Goal: Information Seeking & Learning: Check status

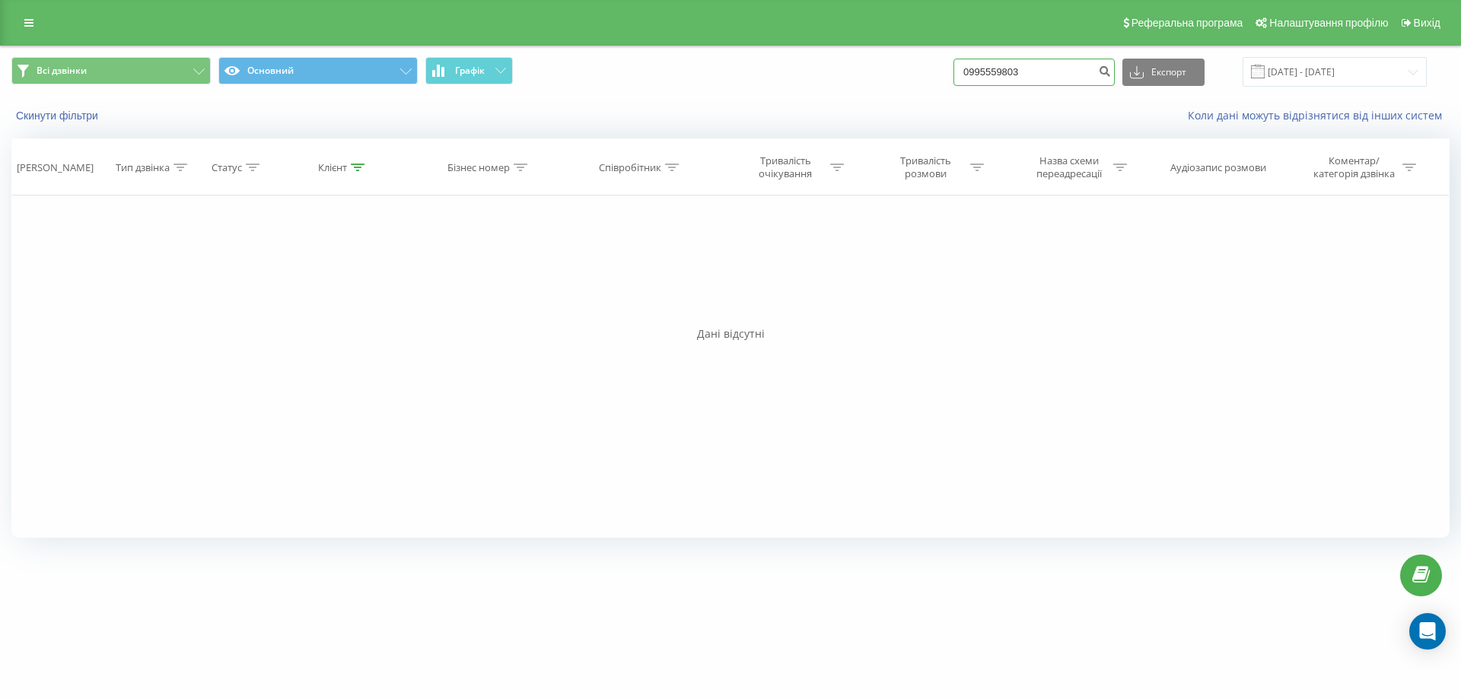
drag, startPoint x: 1043, startPoint y: 68, endPoint x: 921, endPoint y: 68, distance: 121.7
click at [921, 68] on div "Всі дзвінки Основний Графік 0995559803 Експорт .csv .xls .xlsx [DATE] - [DATE]" at bounding box center [730, 72] width 1438 height 30
type input "0676482875"
